Goal: Task Accomplishment & Management: Manage account settings

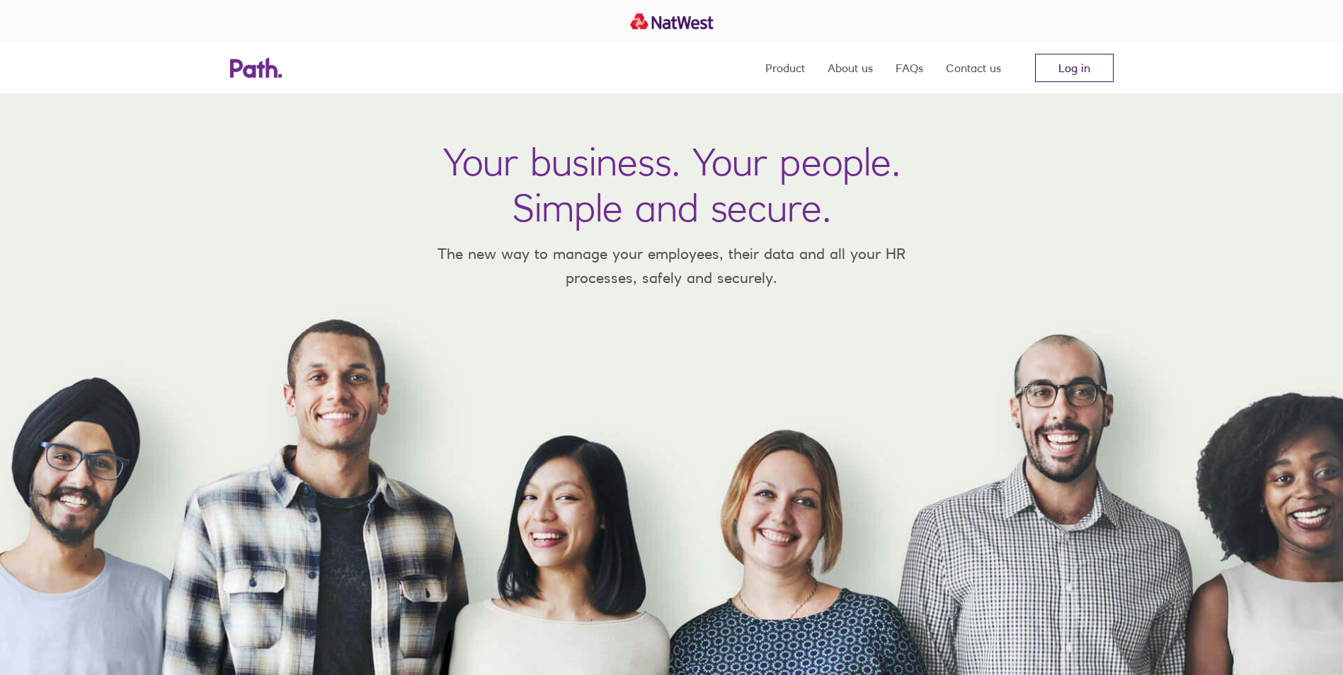
click at [1085, 63] on link "Log in" at bounding box center [1074, 68] width 79 height 28
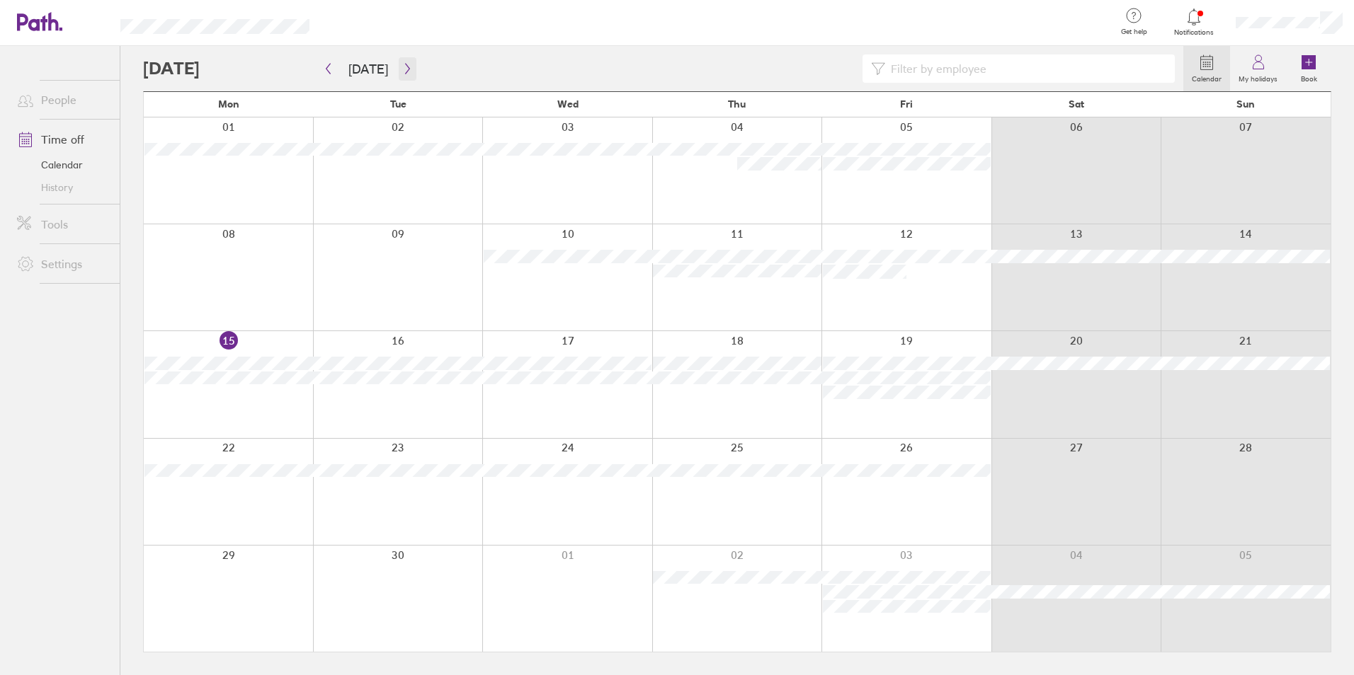
click at [407, 67] on icon "button" at bounding box center [407, 68] width 11 height 11
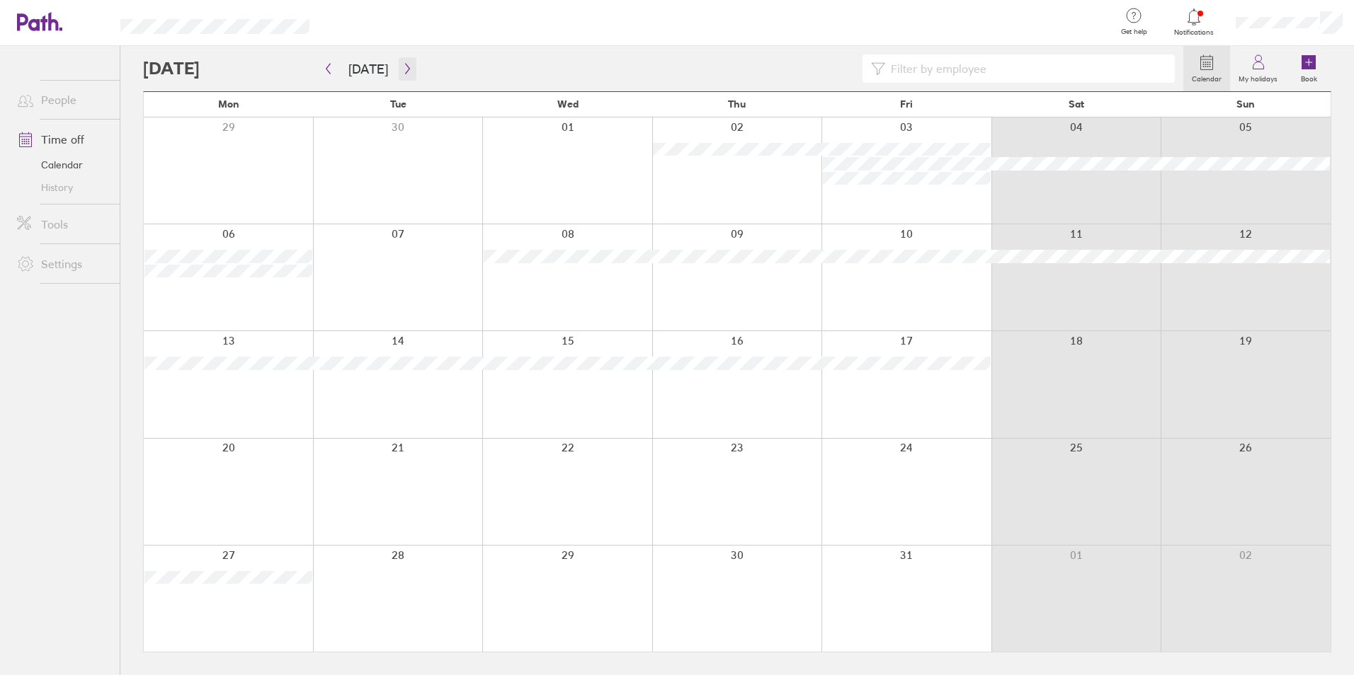
click at [402, 70] on icon "button" at bounding box center [407, 68] width 11 height 11
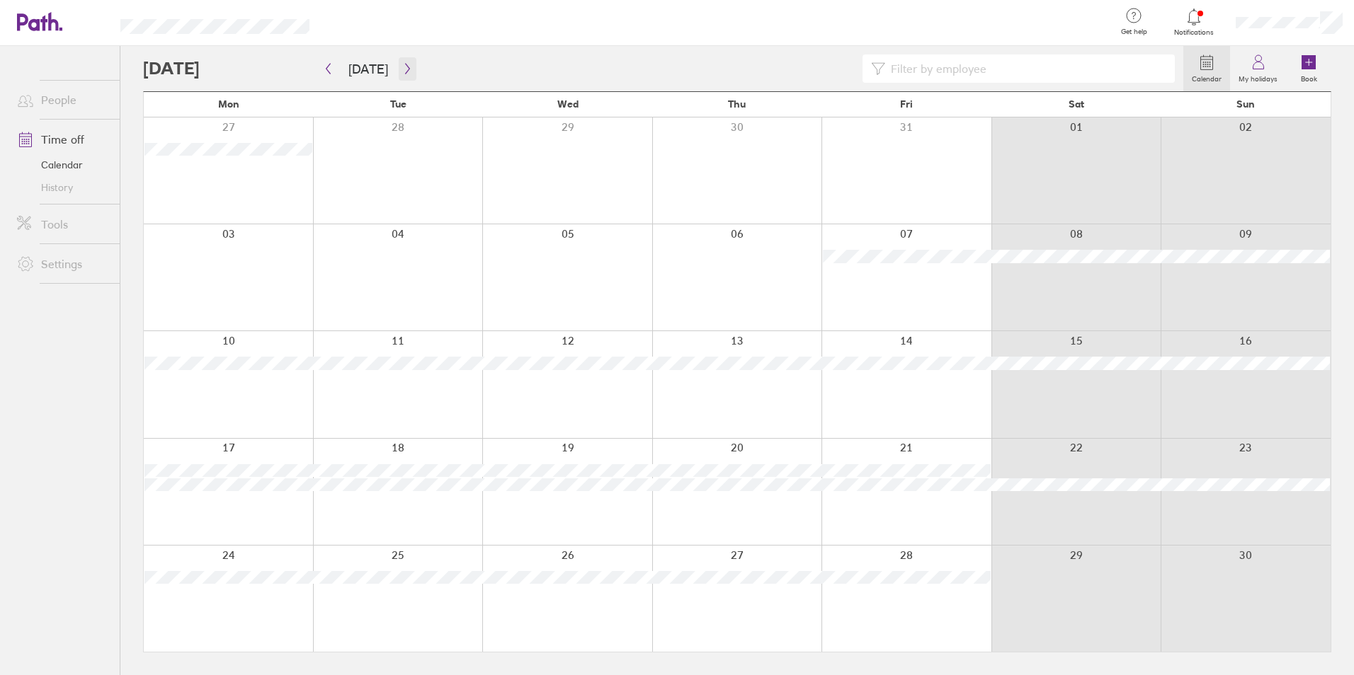
click at [403, 69] on icon "button" at bounding box center [407, 68] width 11 height 11
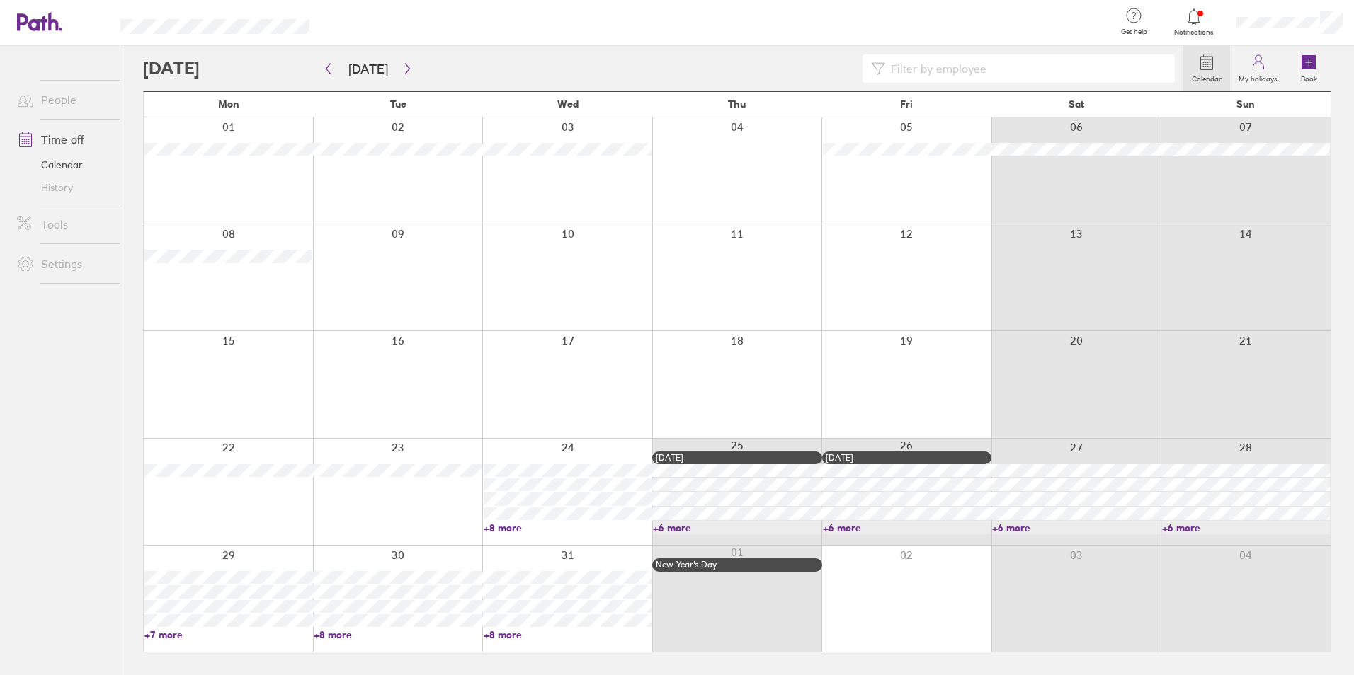
click at [673, 531] on link "+6 more" at bounding box center [737, 528] width 168 height 13
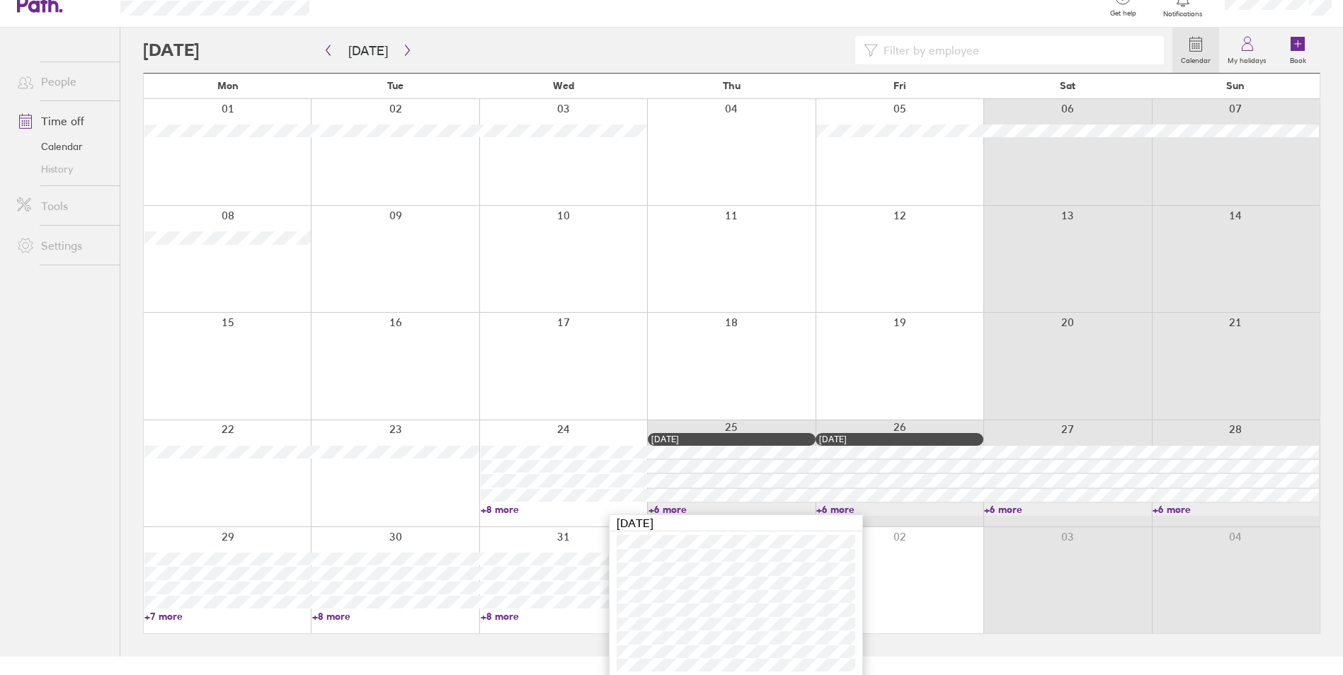
scroll to position [23, 0]
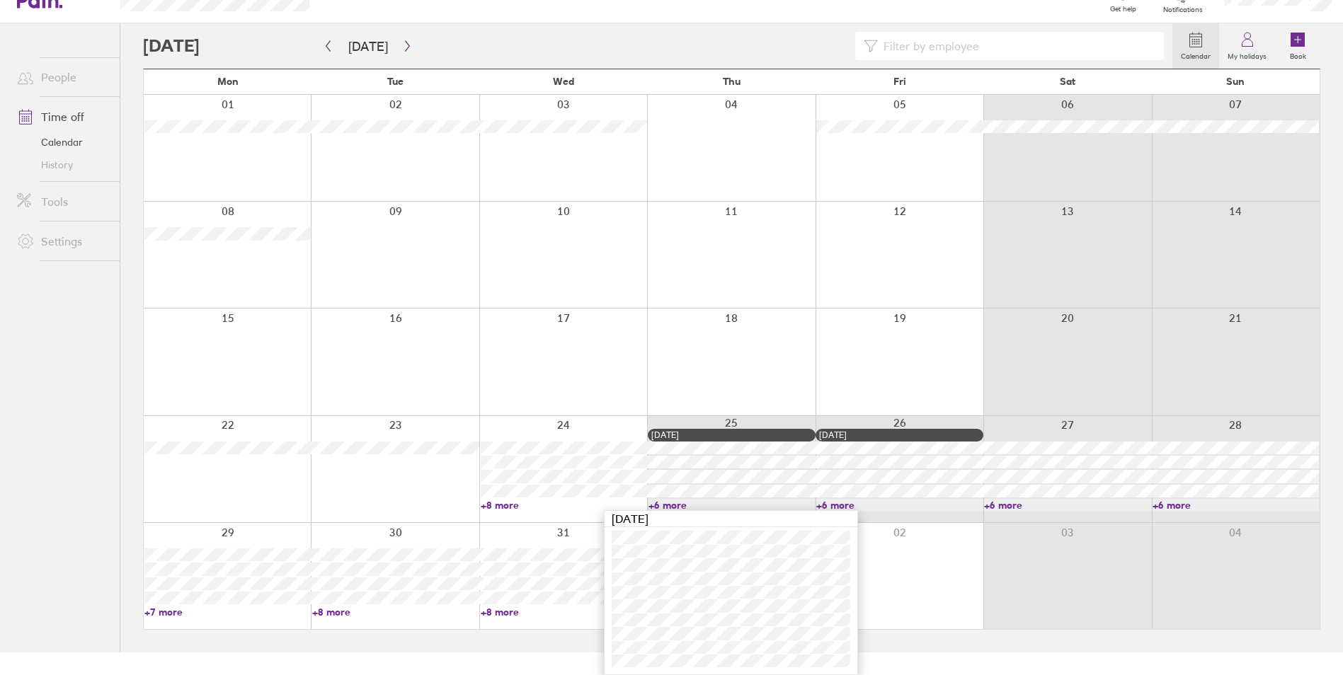
click at [30, 467] on ul "People Time off Calendar History Tools Settings" at bounding box center [60, 314] width 120 height 583
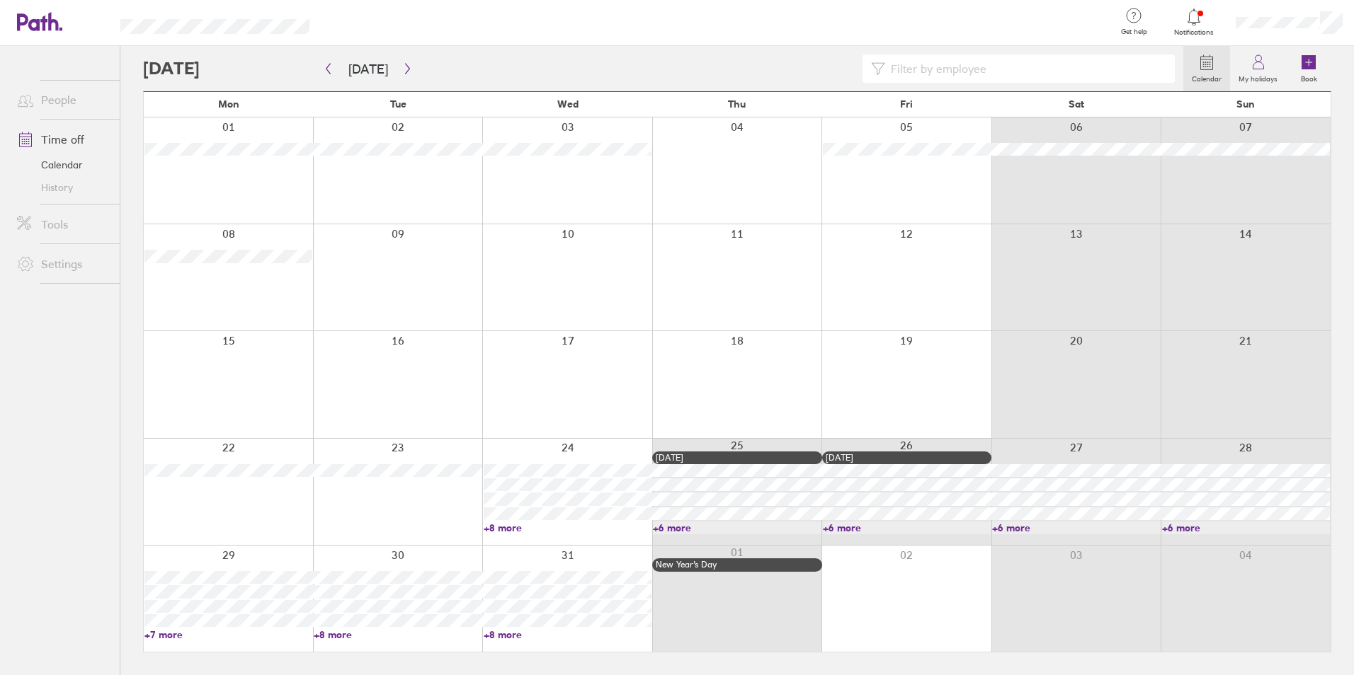
click at [31, 492] on ul "People Time off Calendar History Tools Settings" at bounding box center [60, 337] width 120 height 583
click at [40, 397] on ul "People Time off Calendar History Tools Settings" at bounding box center [60, 337] width 120 height 583
